Goal: Find specific page/section: Find specific page/section

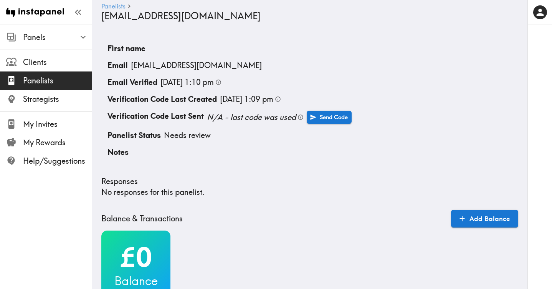
click at [118, 6] on link "Panelists" at bounding box center [113, 6] width 24 height 7
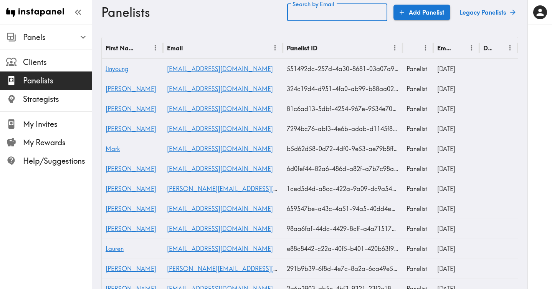
click at [339, 12] on div "Search by Email Search by Email" at bounding box center [337, 12] width 100 height 18
paste input "text"
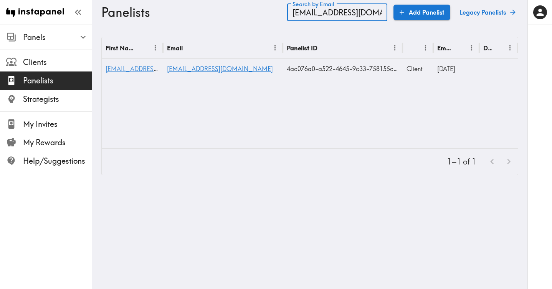
type input "[EMAIL_ADDRESS][DOMAIN_NAME]"
click at [143, 70] on span "[EMAIL_ADDRESS][DOMAIN_NAME]" at bounding box center [159, 69] width 106 height 8
